Goal: Task Accomplishment & Management: Complete application form

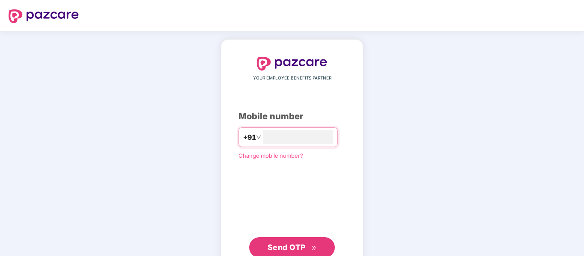
type input "**********"
click at [279, 244] on span "Send OTP" at bounding box center [286, 246] width 38 height 9
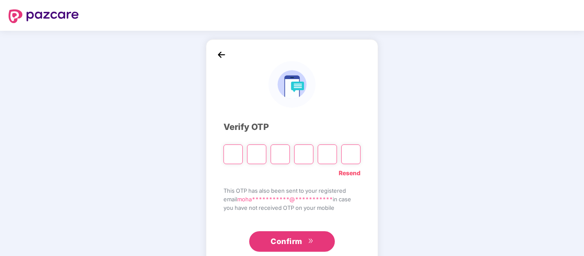
type input "*"
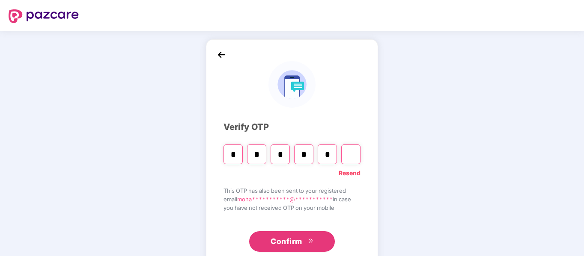
type input "*"
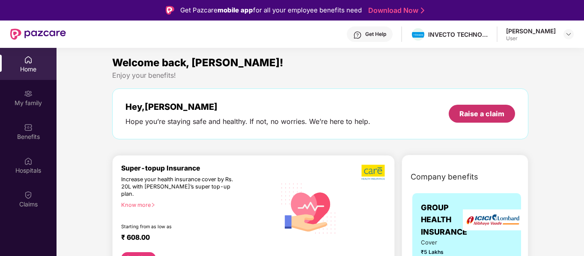
click at [470, 115] on div "Raise a claim" at bounding box center [481, 113] width 45 height 9
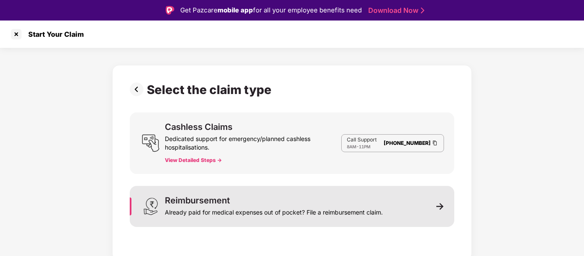
click at [289, 208] on div "Already paid for medical expenses out of pocket? File a reimbursement claim." at bounding box center [274, 211] width 218 height 12
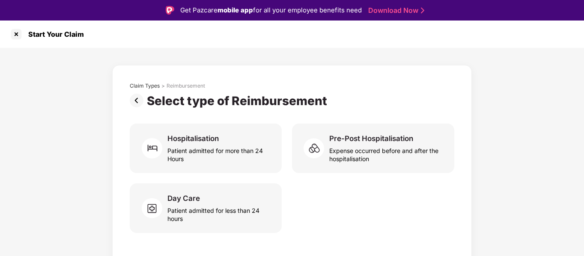
scroll to position [21, 0]
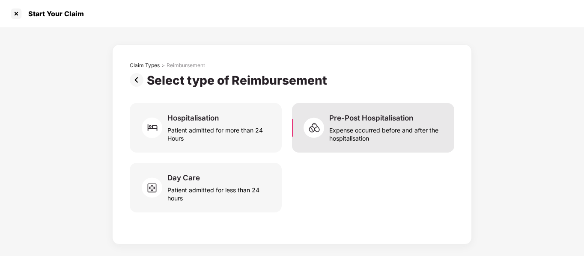
click at [351, 119] on div "Pre-Post Hospitalisation" at bounding box center [371, 117] width 84 height 9
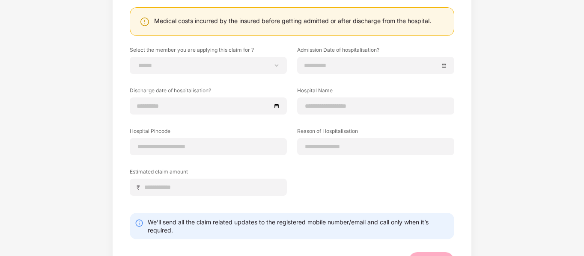
scroll to position [95, 0]
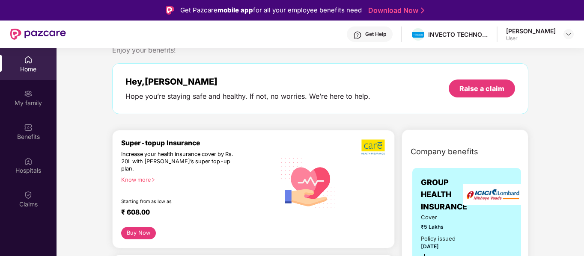
scroll to position [27, 0]
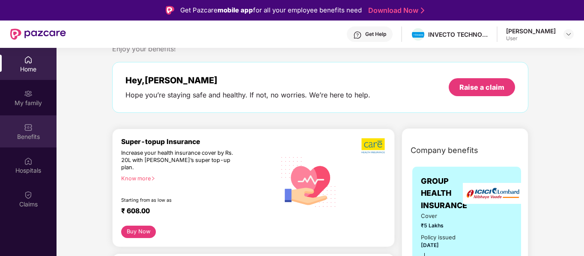
click at [33, 129] on div "Benefits" at bounding box center [28, 132] width 56 height 32
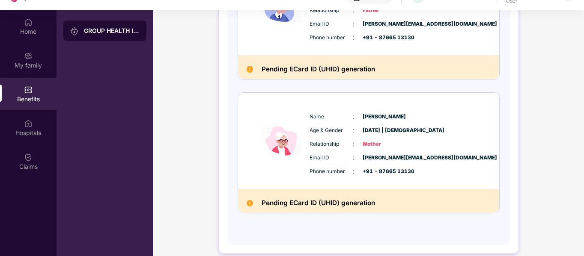
scroll to position [39, 0]
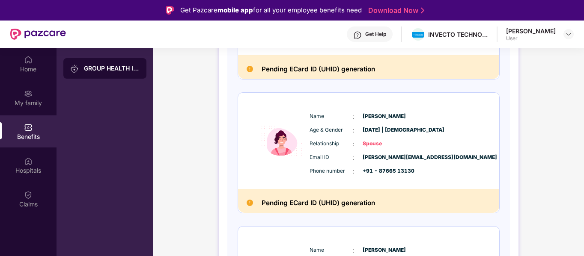
scroll to position [215, 0]
click at [272, 169] on img at bounding box center [281, 140] width 51 height 72
